Goal: Obtain resource: Download file/media

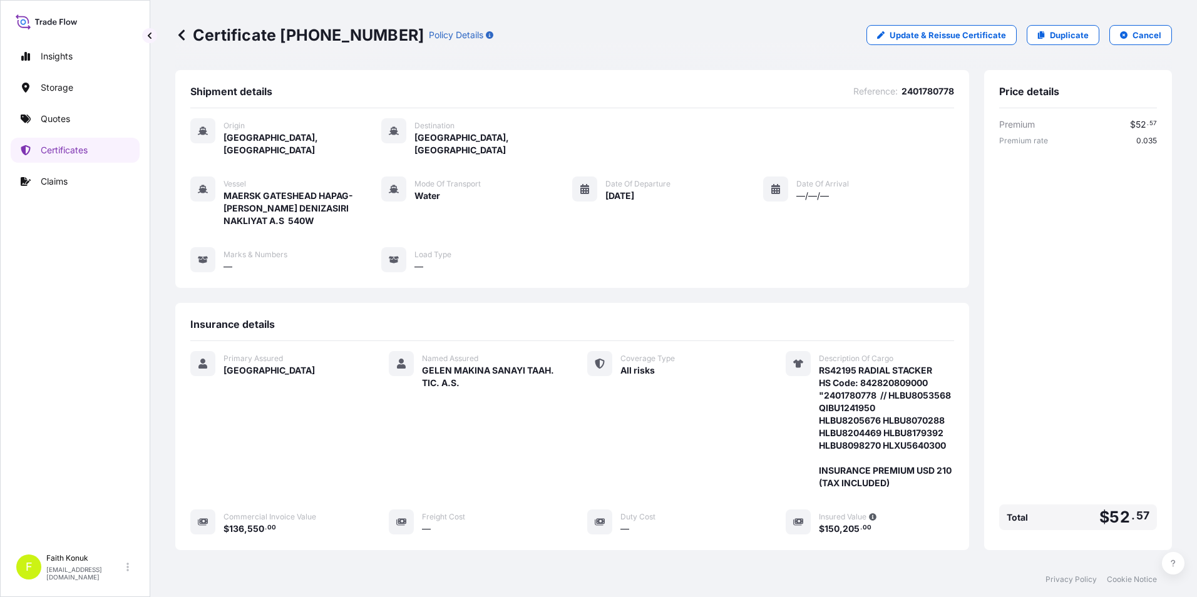
scroll to position [188, 0]
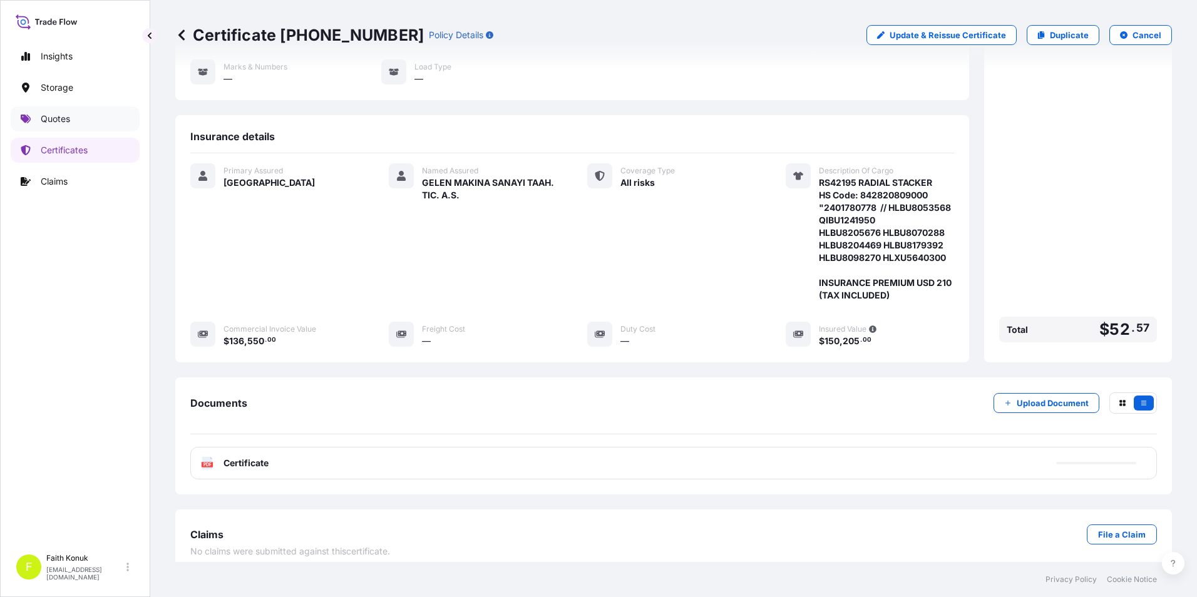
click at [81, 121] on link "Quotes" at bounding box center [75, 118] width 129 height 25
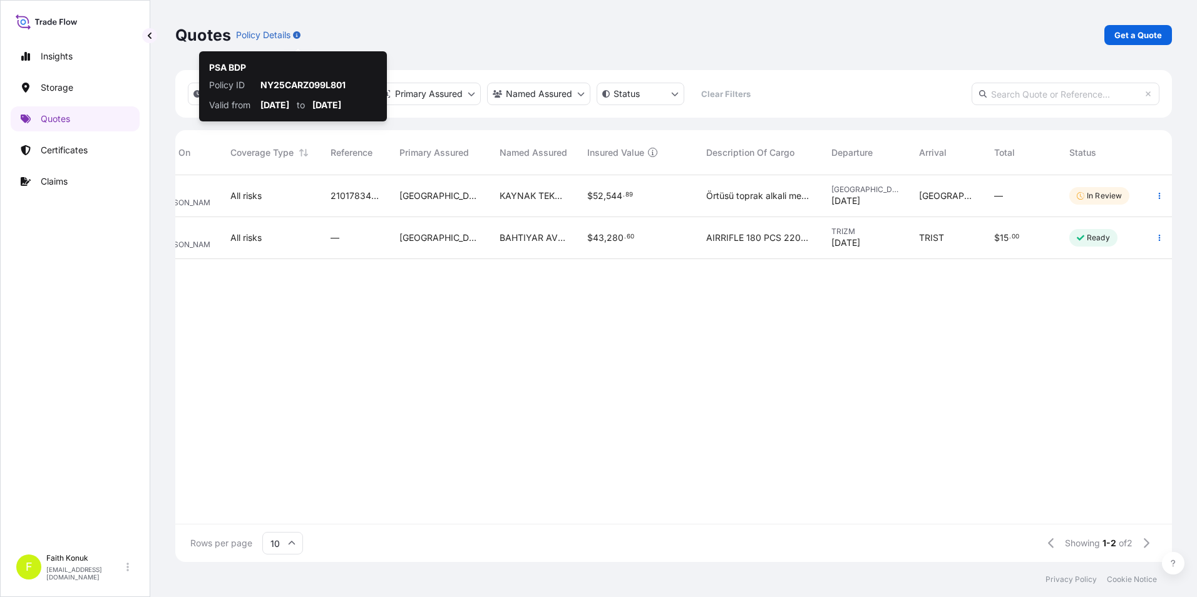
scroll to position [384, 987]
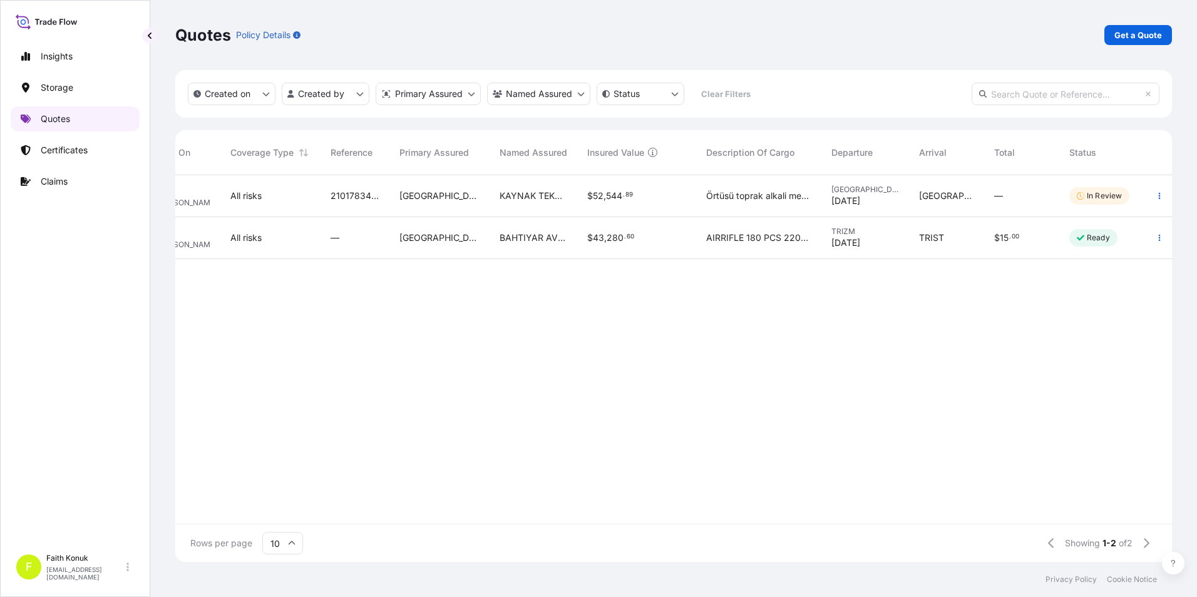
click at [68, 124] on link "Quotes" at bounding box center [75, 118] width 129 height 25
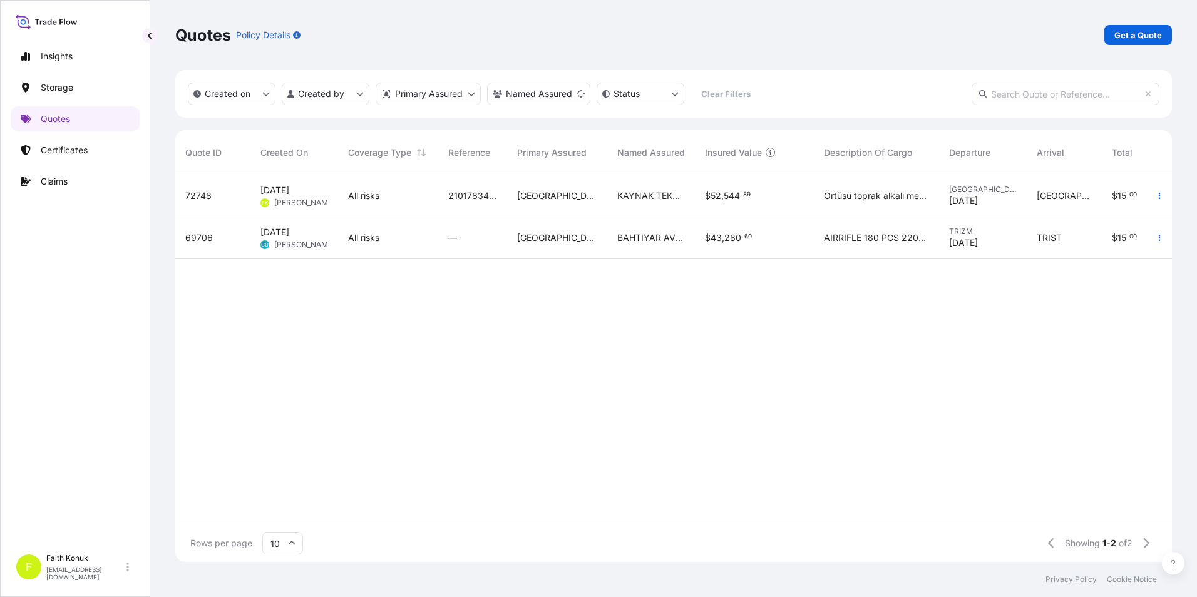
click at [335, 201] on div "Oct 1, 2025 FK Faith Konuk" at bounding box center [294, 196] width 88 height 42
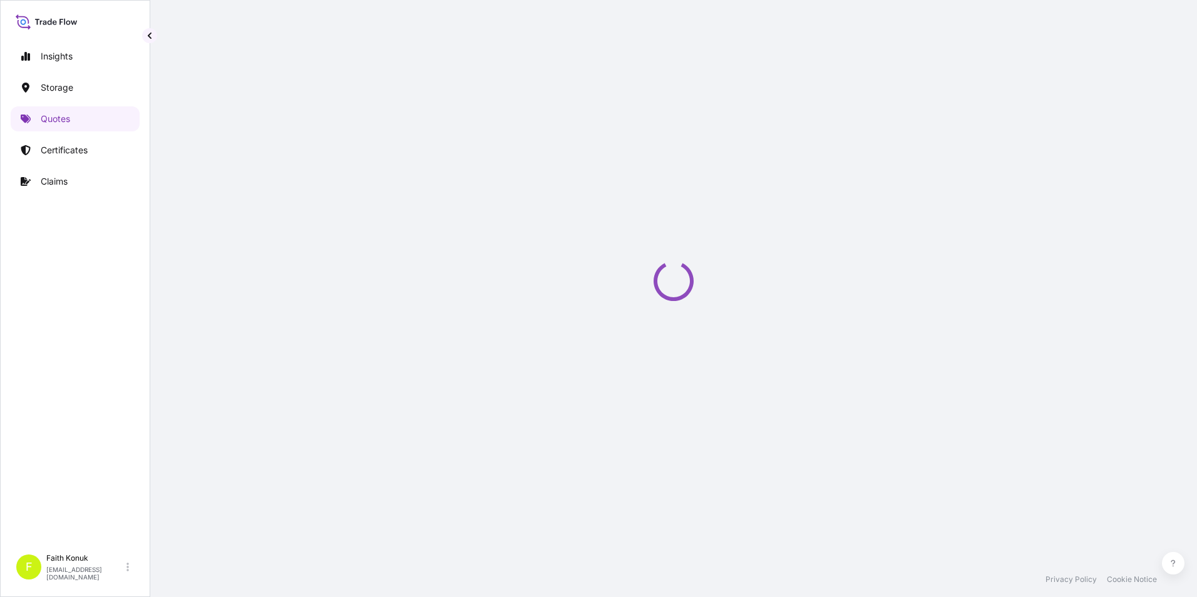
select select "Inland"
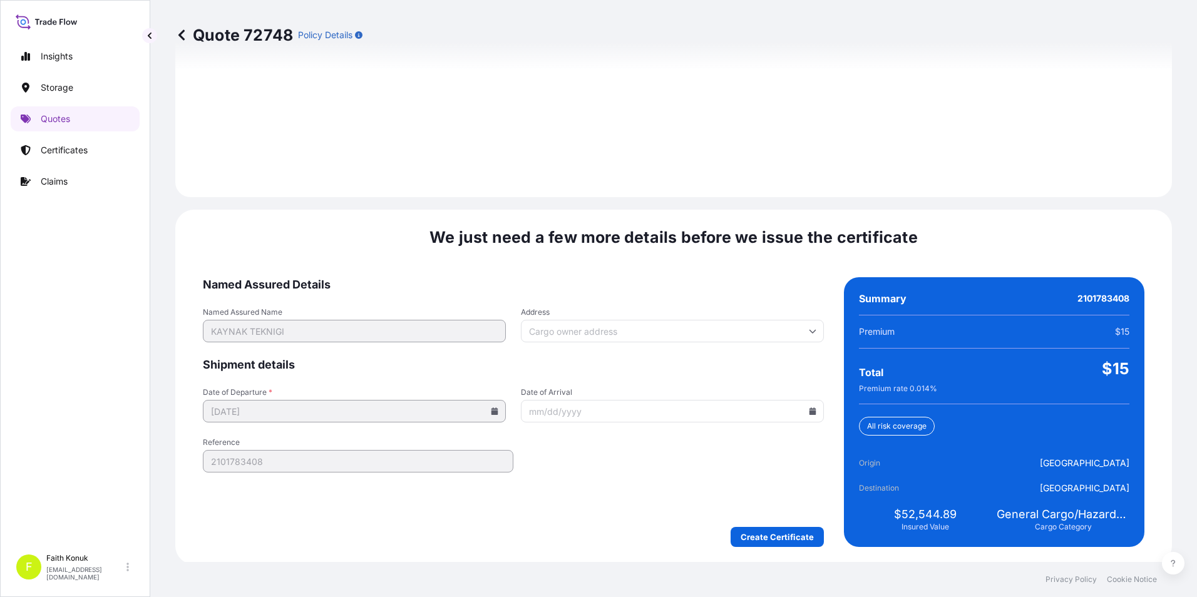
scroll to position [1763, 0]
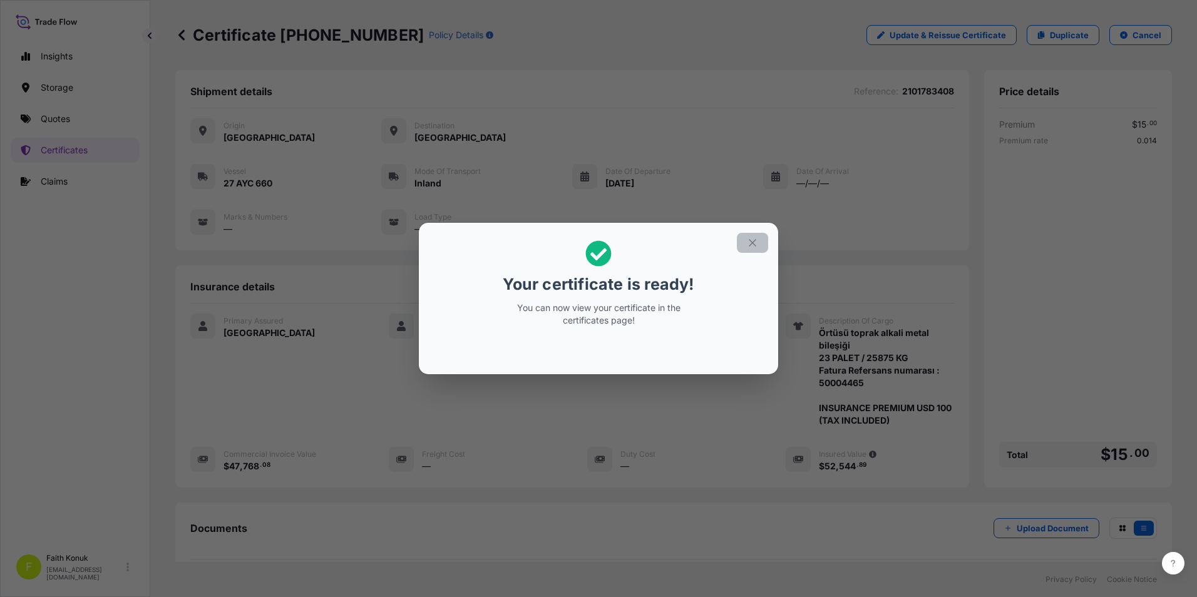
click at [753, 242] on icon "button" at bounding box center [752, 242] width 7 height 7
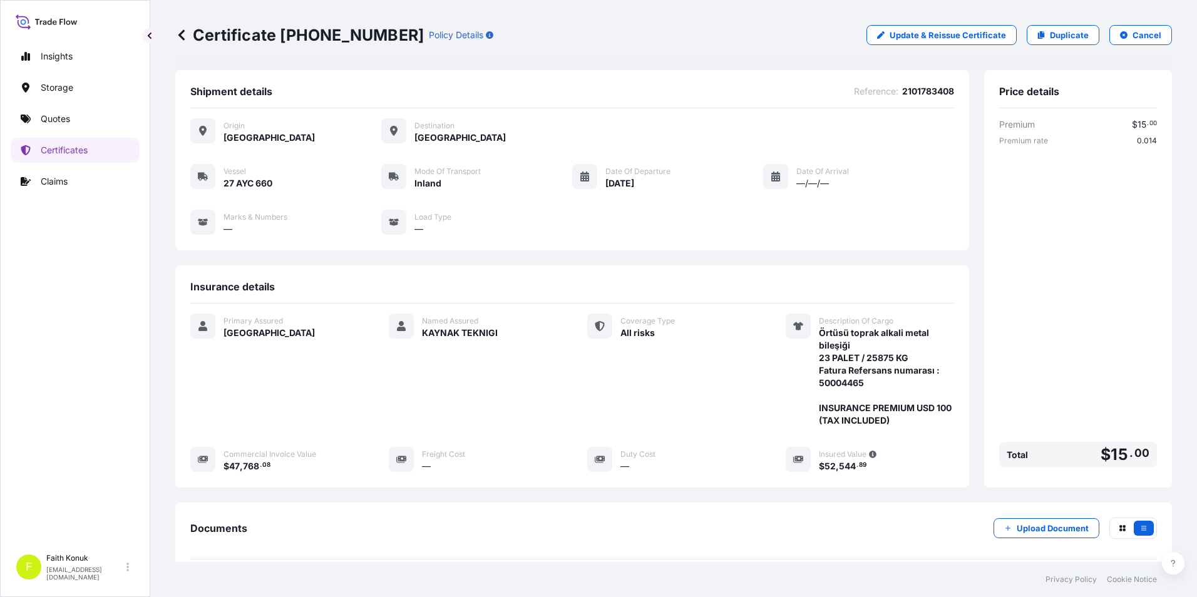
scroll to position [136, 0]
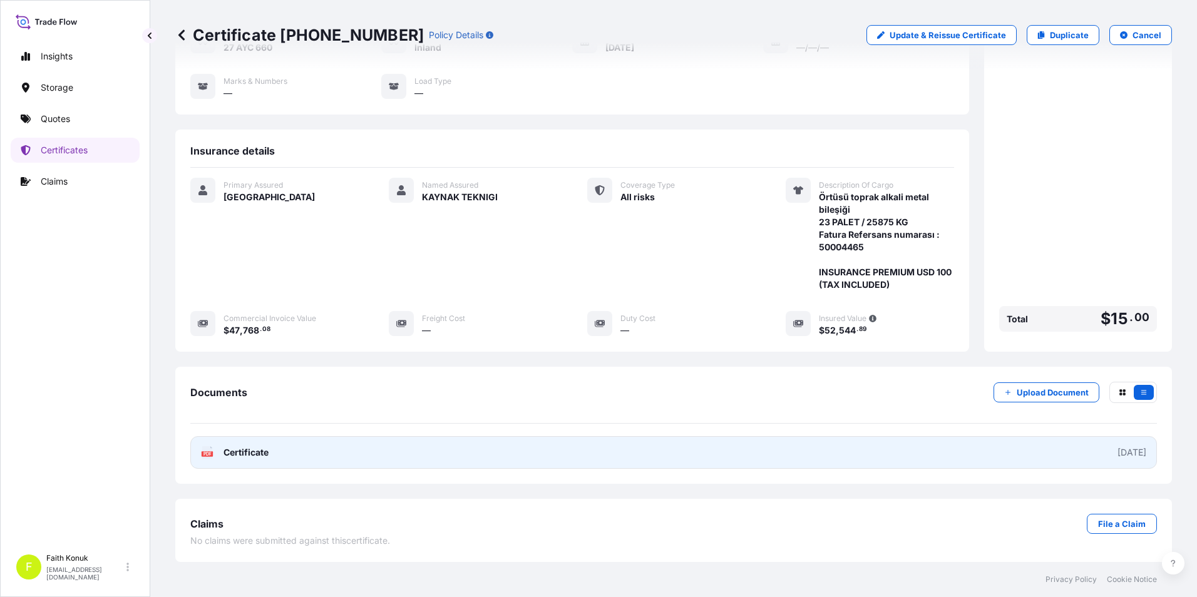
click at [268, 452] on span "Certificate" at bounding box center [245, 452] width 45 height 13
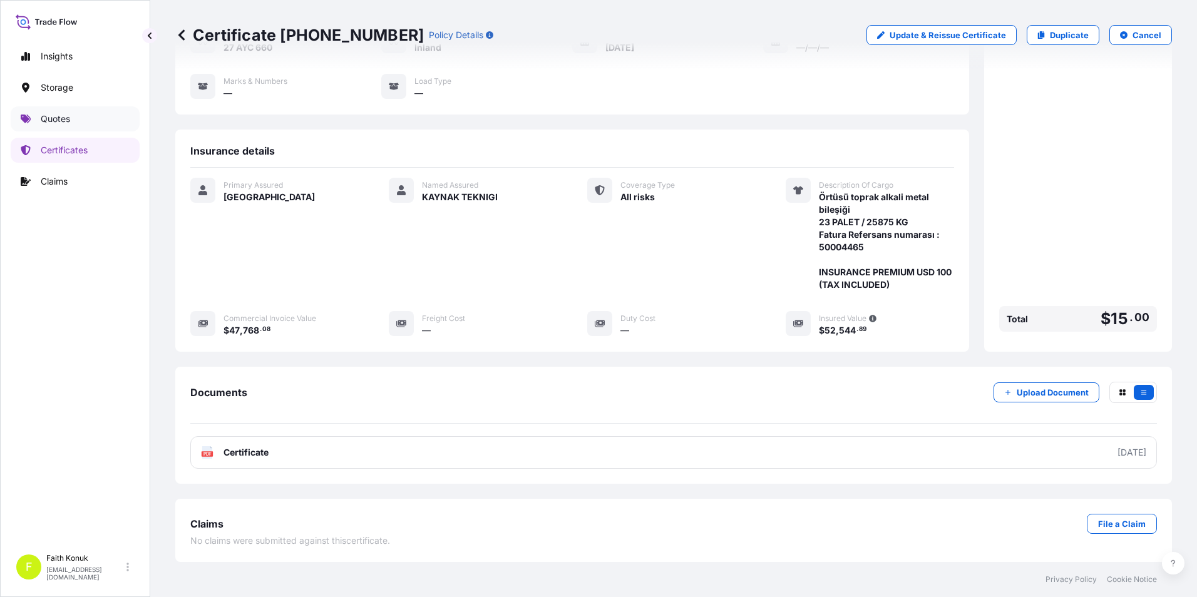
click at [52, 116] on p "Quotes" at bounding box center [55, 119] width 29 height 13
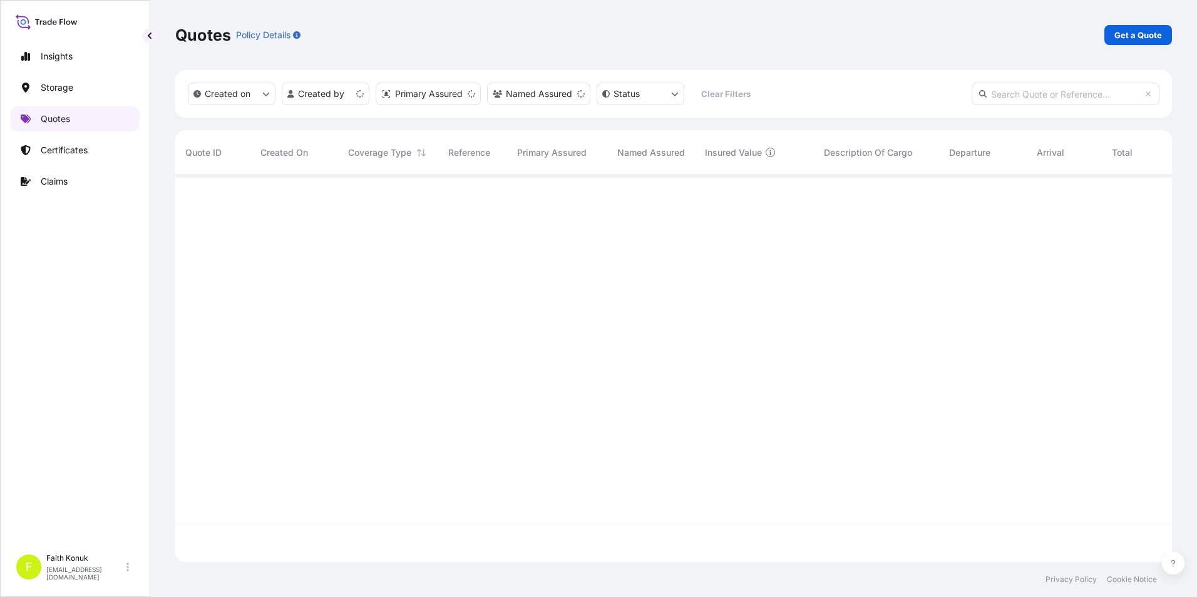
scroll to position [384, 987]
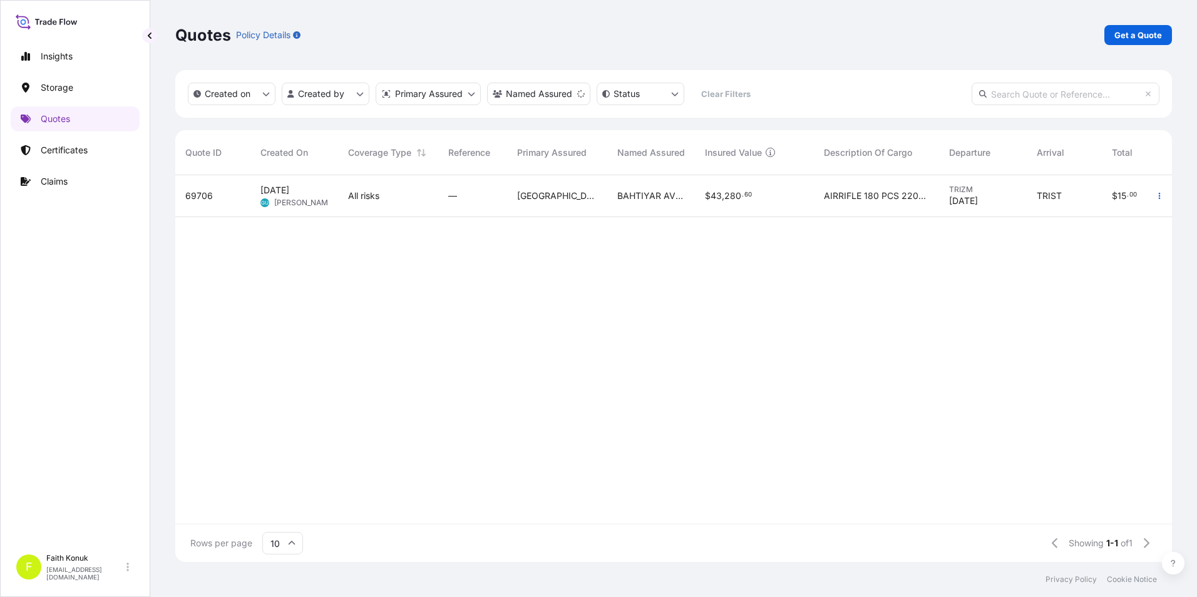
drag, startPoint x: 450, startPoint y: 514, endPoint x: 603, endPoint y: 516, distance: 152.7
click at [603, 516] on div "69706 Sep 12, 2025 GU Goksu Uzun All risks — Turkey BAHTIYAR AV MALZ. PAZ.LTD.S…" at bounding box center [673, 349] width 996 height 349
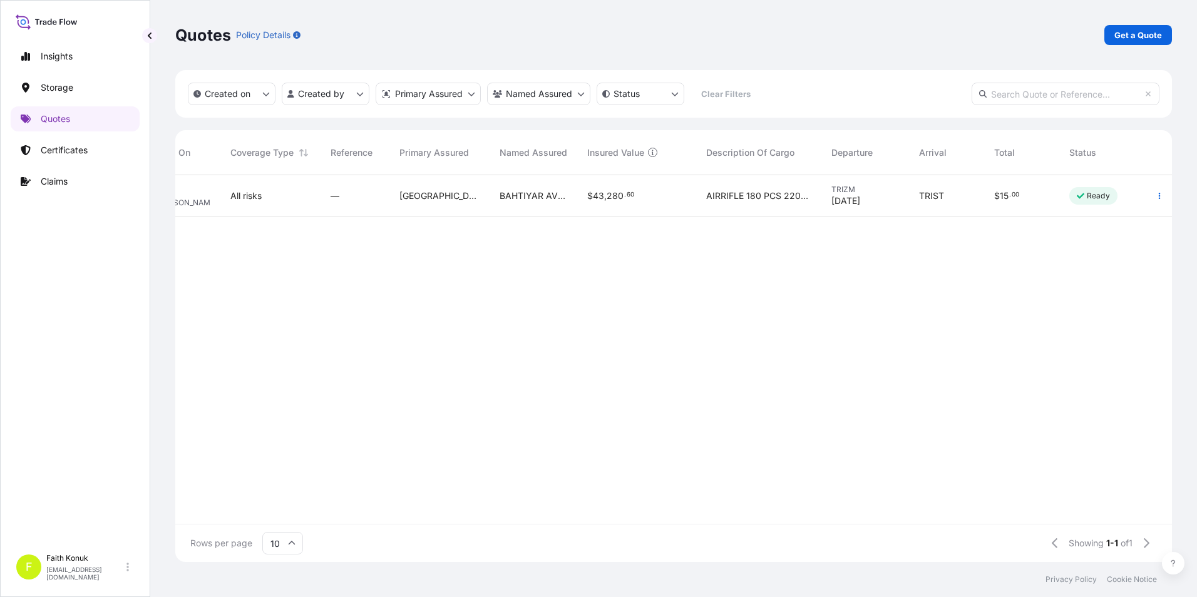
scroll to position [0, 0]
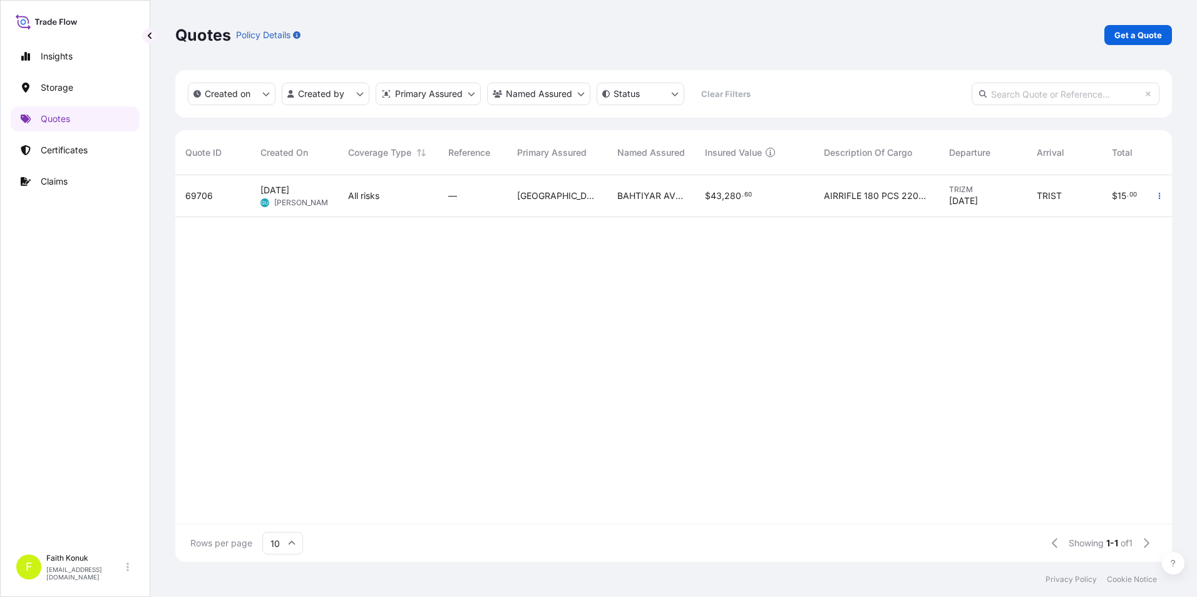
click at [285, 447] on div "69706 Sep 12, 2025 GU Goksu Uzun All risks — Turkey BAHTIYAR AV MALZ. PAZ.LTD.S…" at bounding box center [732, 349] width 1114 height 349
click at [73, 185] on link "Claims" at bounding box center [75, 181] width 129 height 25
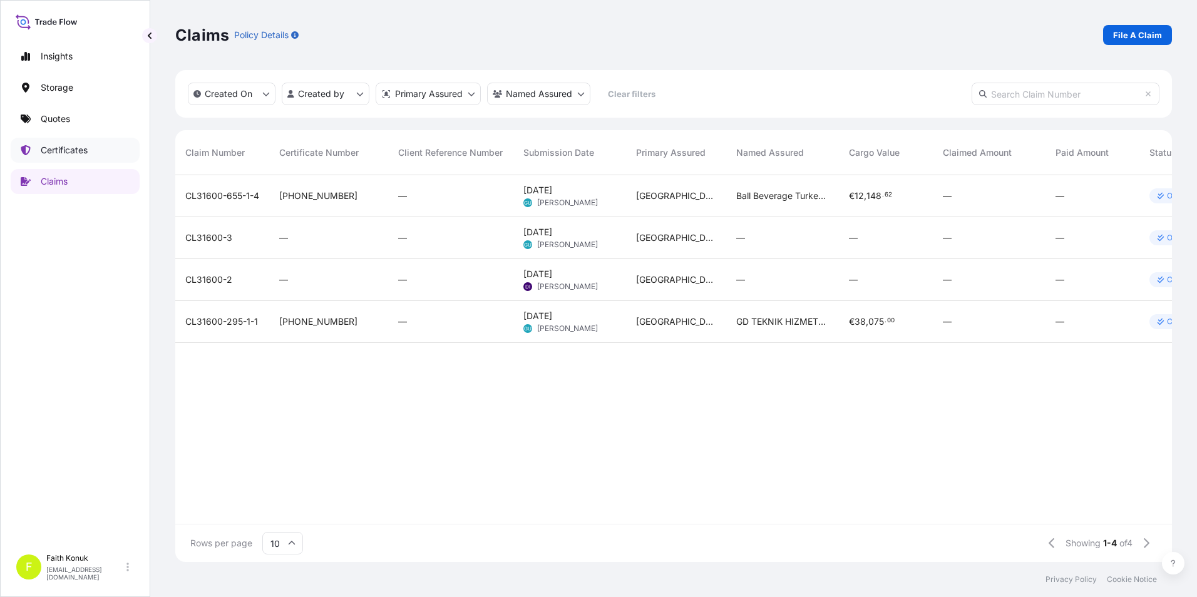
click at [66, 156] on p "Certificates" at bounding box center [64, 150] width 47 height 13
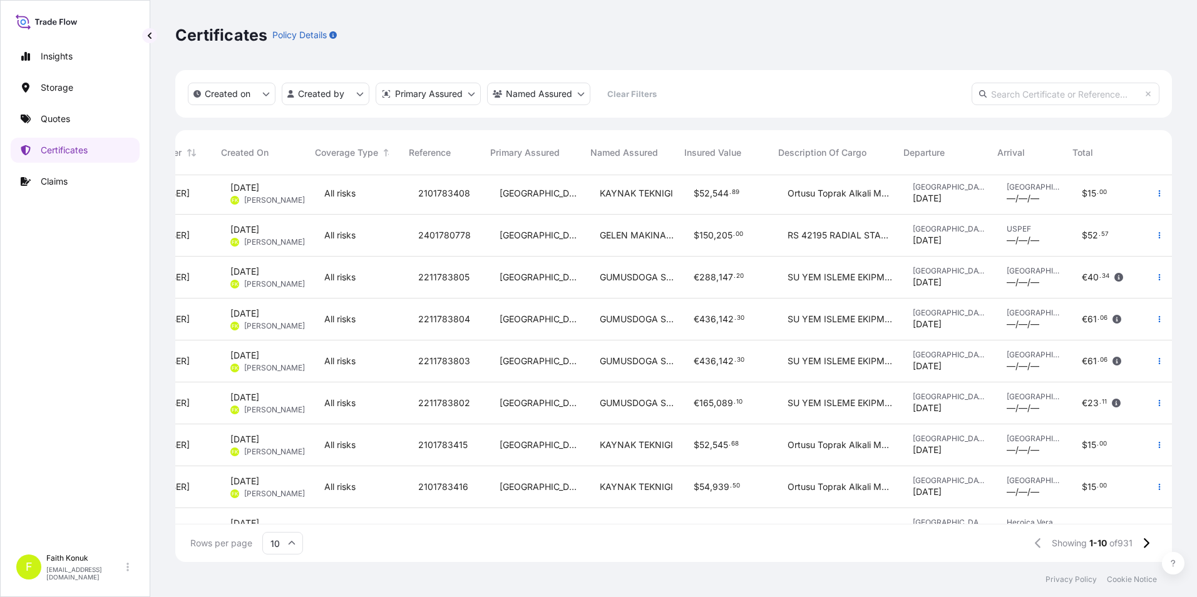
scroll to position [0, 83]
click at [516, 192] on span "[GEOGRAPHIC_DATA]" at bounding box center [539, 196] width 80 height 13
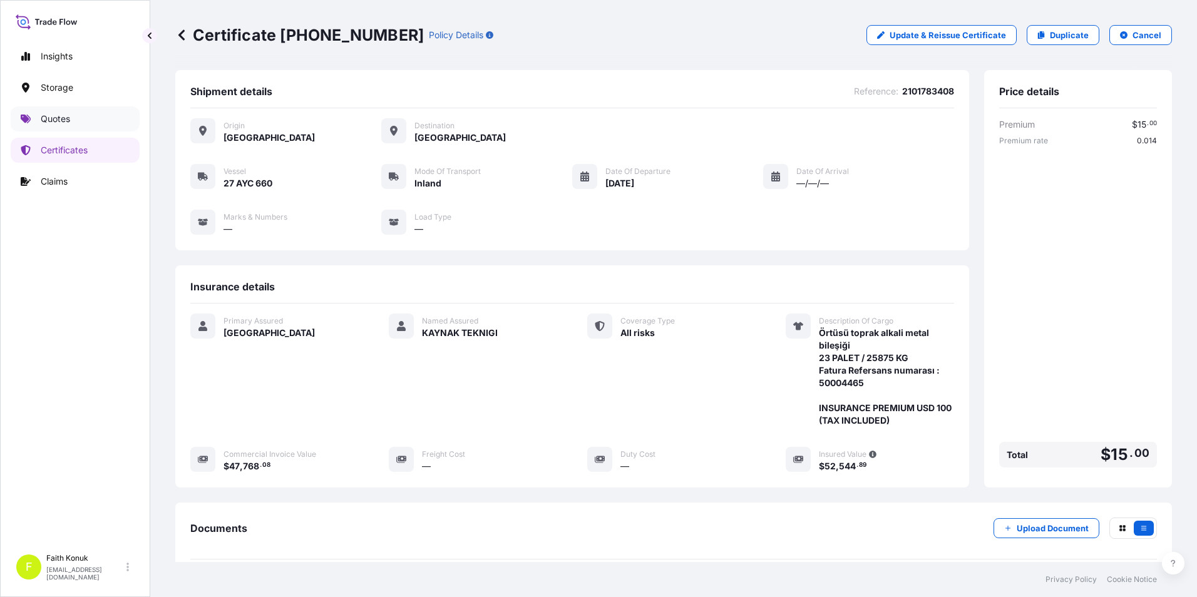
click at [64, 123] on p "Quotes" at bounding box center [55, 119] width 29 height 13
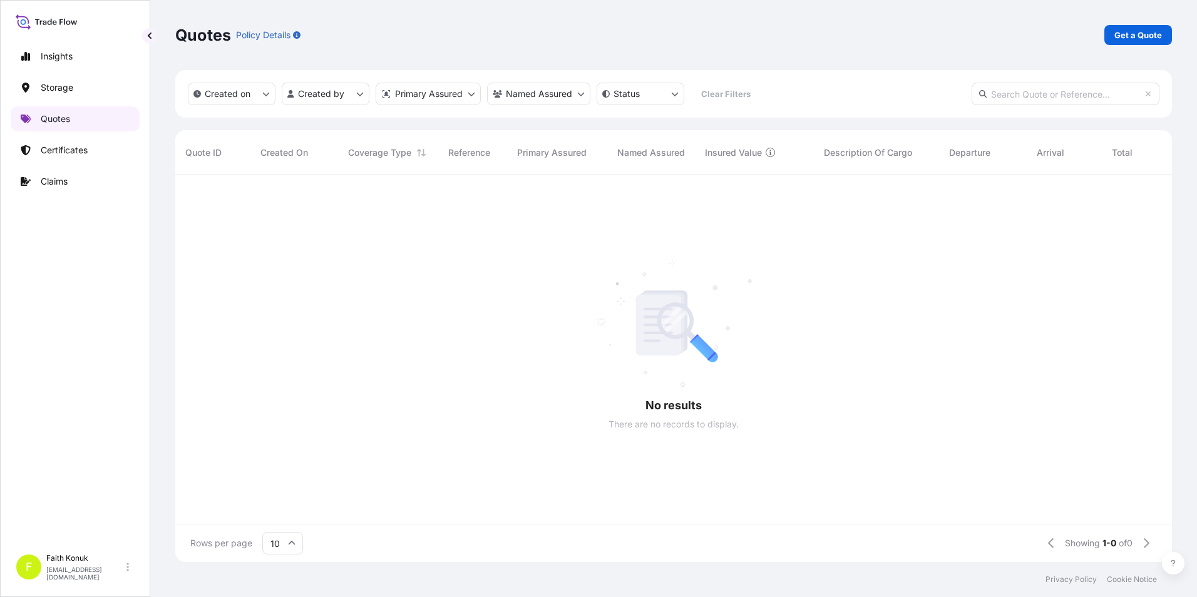
scroll to position [384, 987]
